Goal: Navigation & Orientation: Find specific page/section

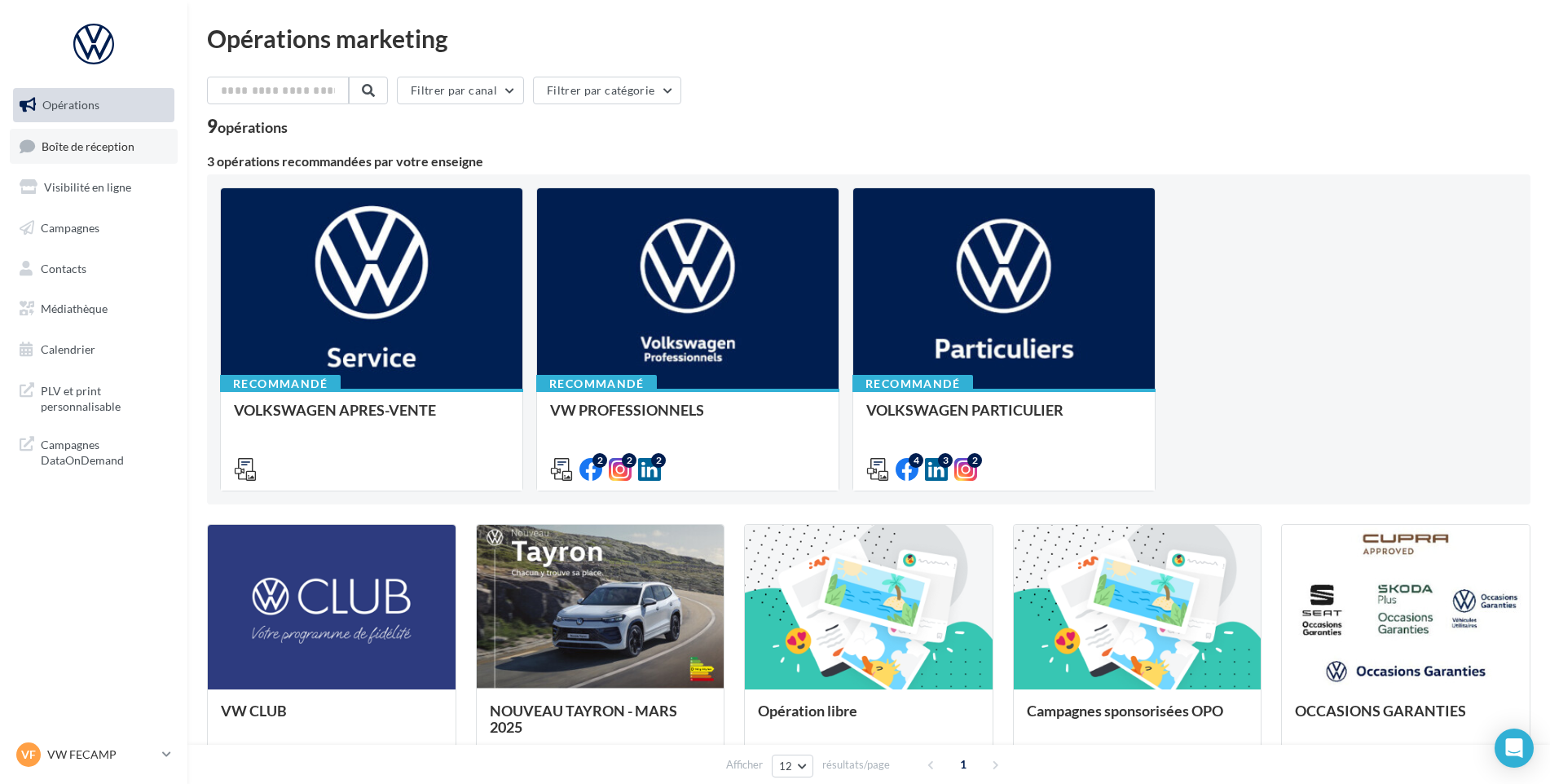
click at [115, 144] on span "Boîte de réception" at bounding box center [88, 145] width 93 height 14
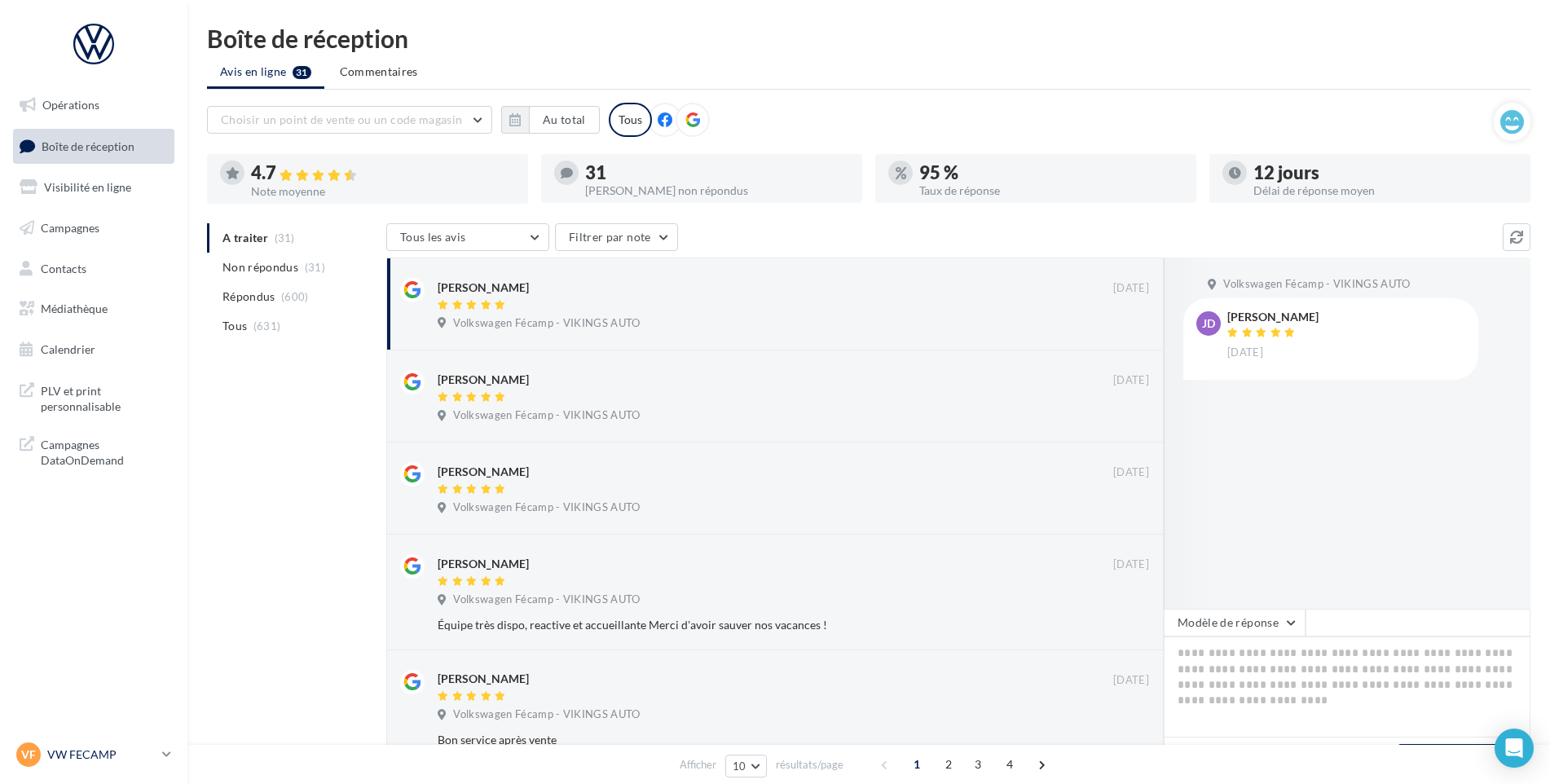
click at [103, 756] on p "VW FECAMP" at bounding box center [101, 754] width 109 height 17
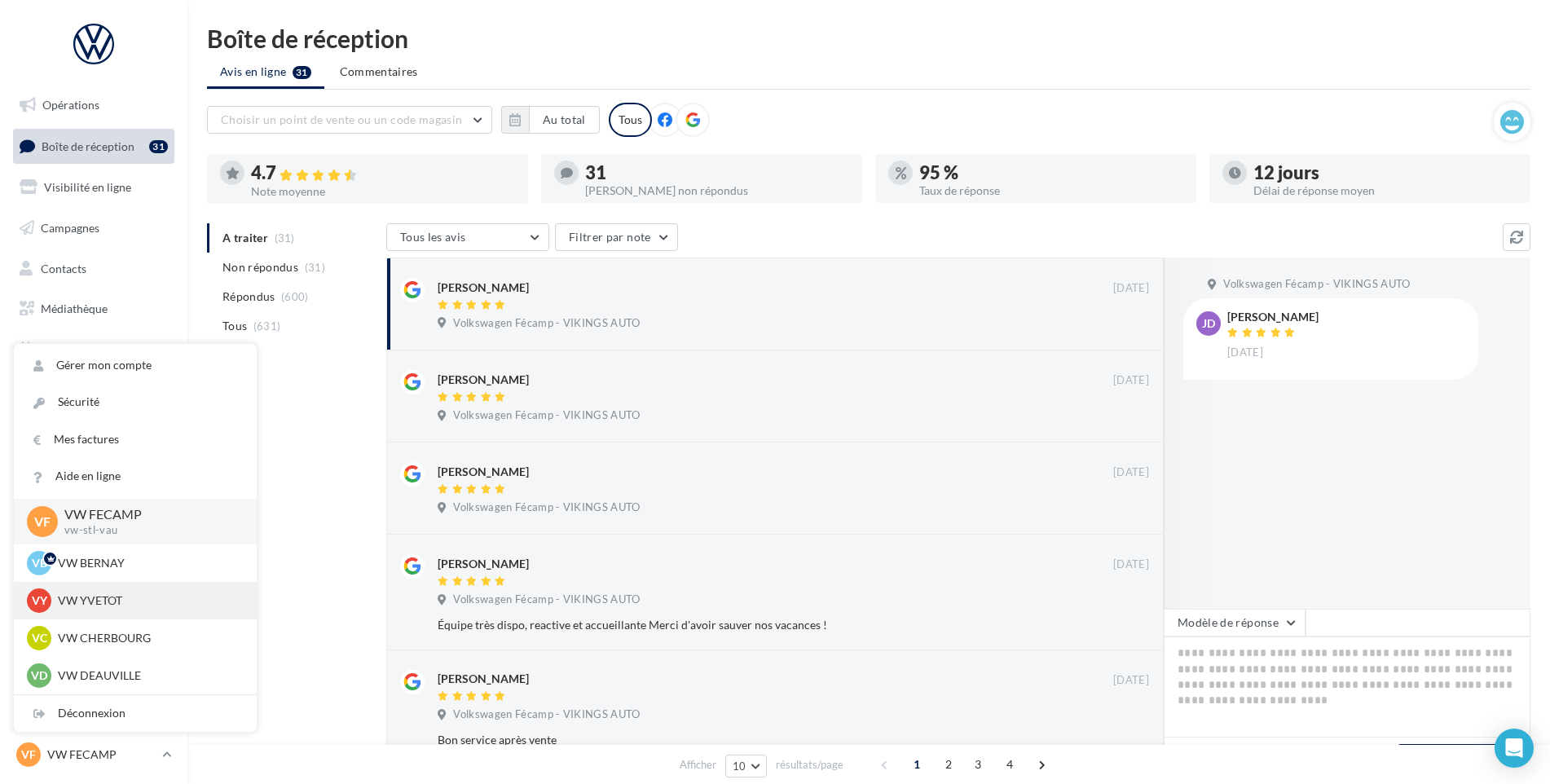
scroll to position [326, 0]
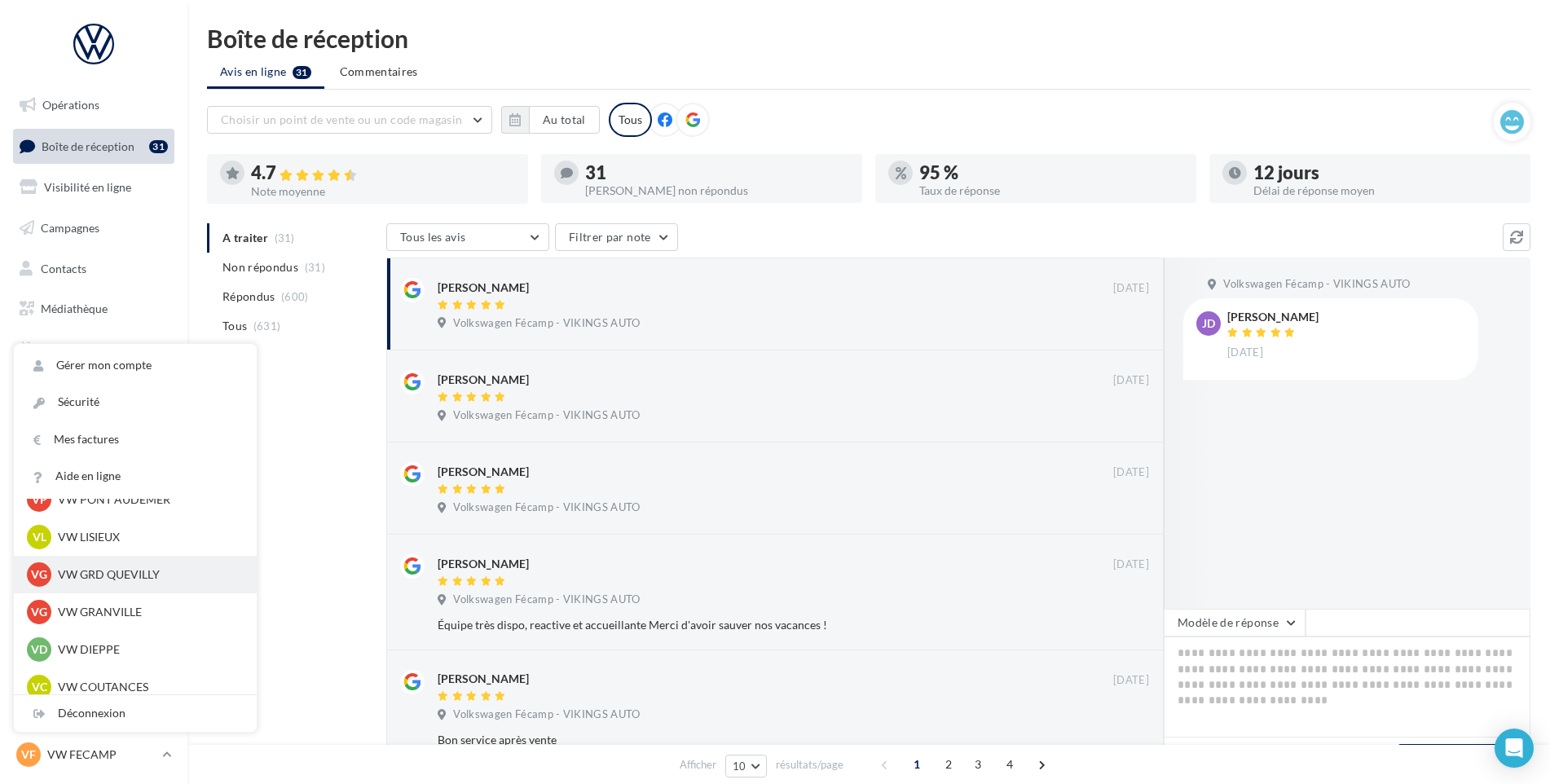
click at [149, 575] on p "VW GRD QUEVILLY" at bounding box center [147, 575] width 179 height 17
